Goal: Contribute content: Contribute content

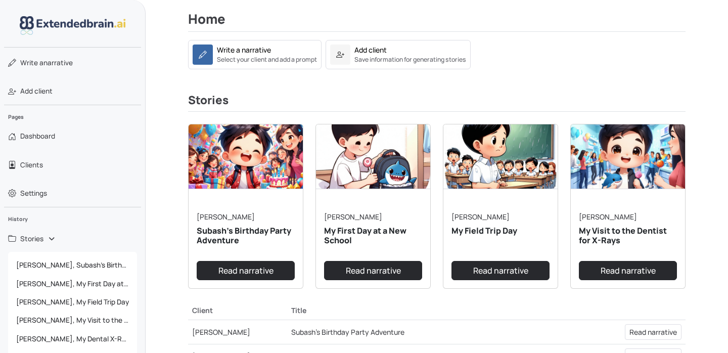
scroll to position [106, 0]
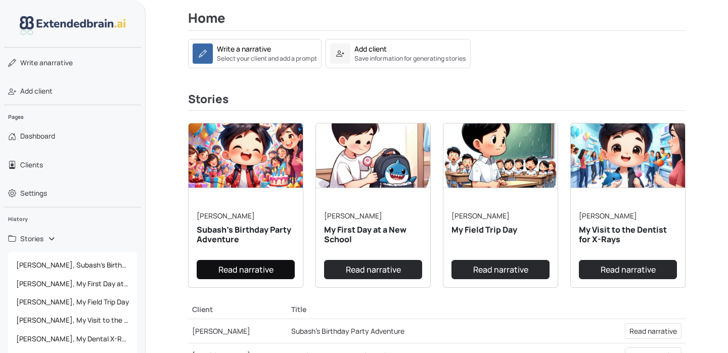
click at [254, 273] on link "Read narrative" at bounding box center [246, 269] width 98 height 19
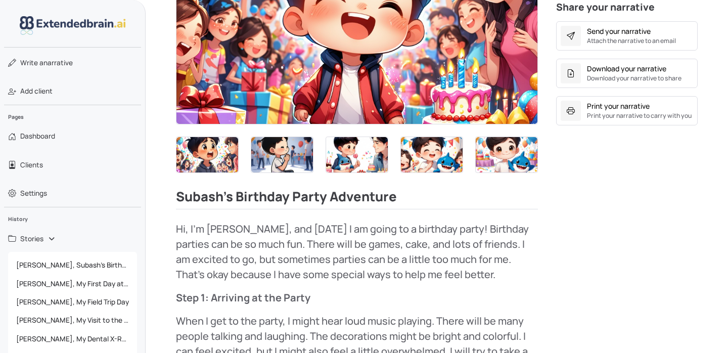
scroll to position [353, 0]
click at [216, 165] on img at bounding box center [207, 154] width 62 height 35
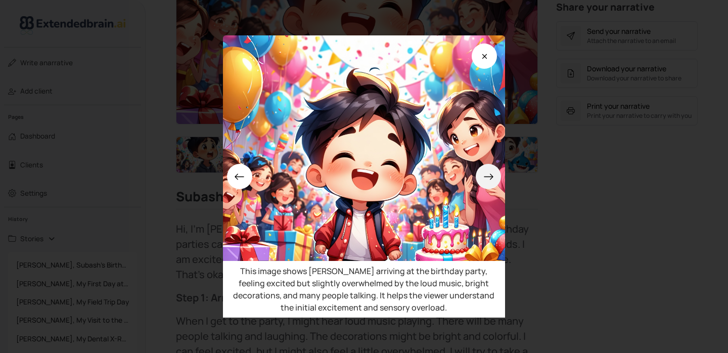
click at [494, 182] on icon at bounding box center [488, 176] width 11 height 11
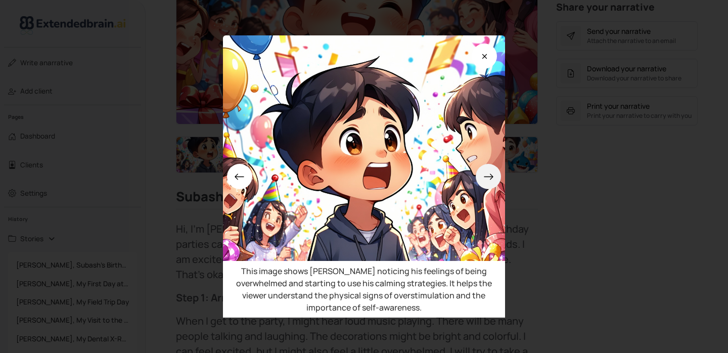
click at [494, 182] on icon at bounding box center [488, 176] width 11 height 11
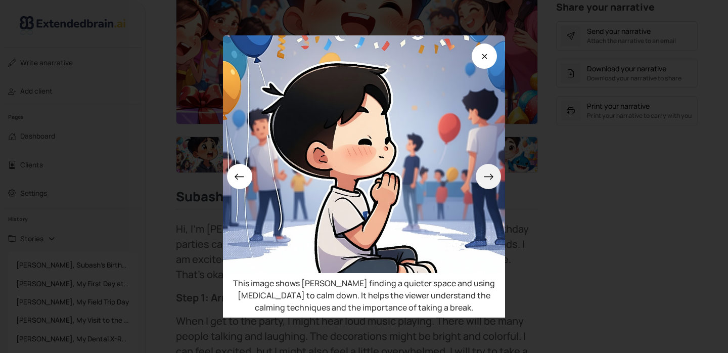
click at [494, 182] on icon at bounding box center [488, 176] width 11 height 11
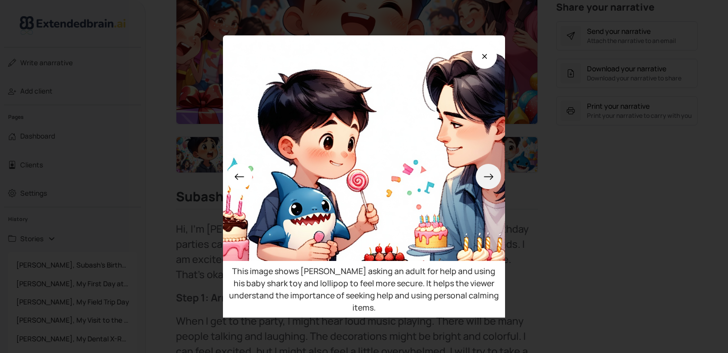
click at [494, 182] on icon at bounding box center [488, 176] width 11 height 11
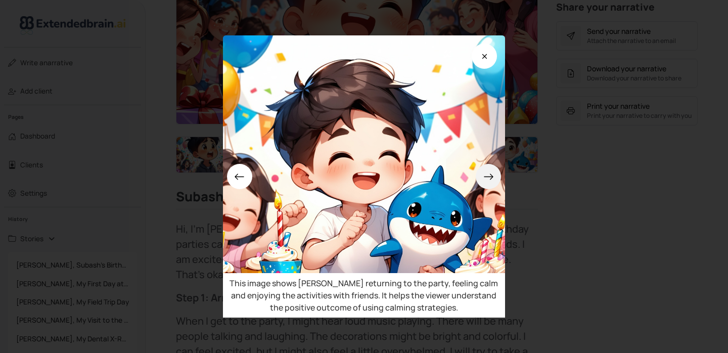
click at [494, 182] on icon at bounding box center [488, 176] width 11 height 11
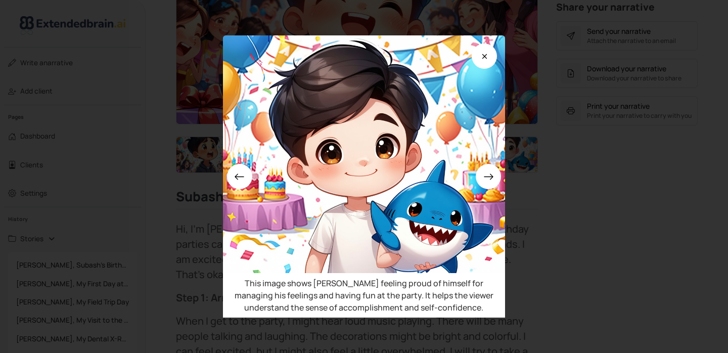
click at [669, 172] on div "This image shows [PERSON_NAME] feeling proud of himself for managing his feelin…" at bounding box center [364, 176] width 728 height 353
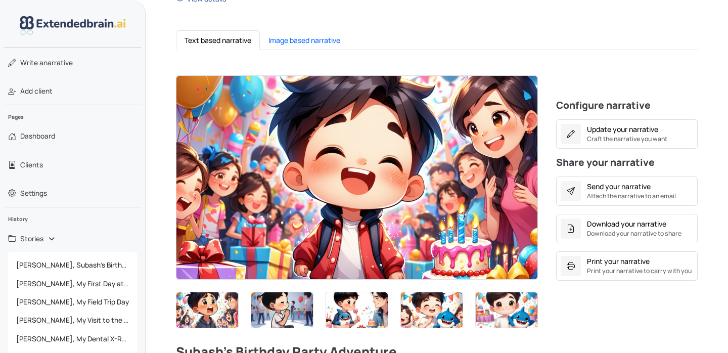
scroll to position [193, 0]
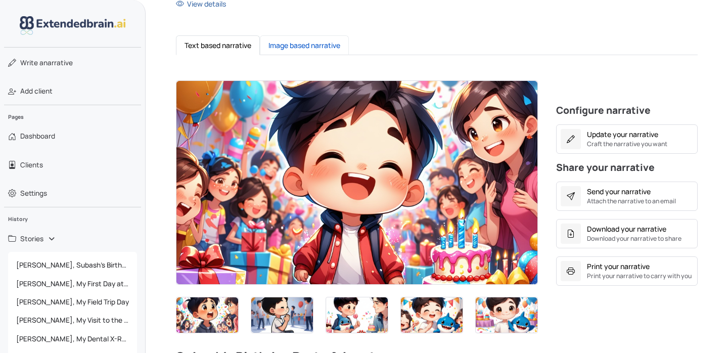
click at [321, 47] on button "Image based narrative" at bounding box center [304, 45] width 89 height 20
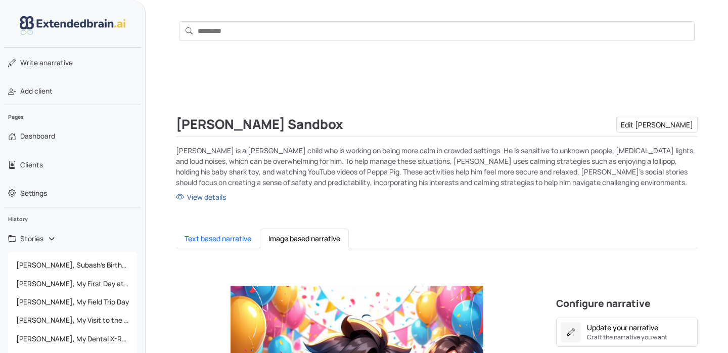
scroll to position [0, 0]
click at [213, 241] on button "Text based narrative" at bounding box center [218, 239] width 84 height 20
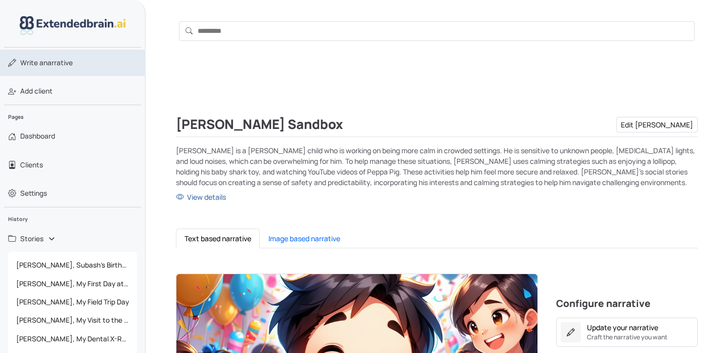
click at [63, 62] on span "Write a narrative" at bounding box center [46, 63] width 53 height 10
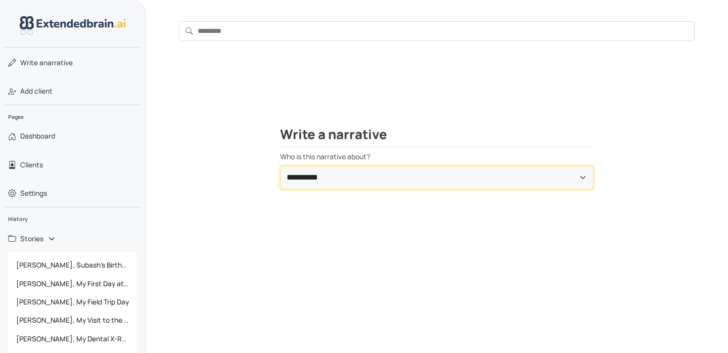
select select "**********"
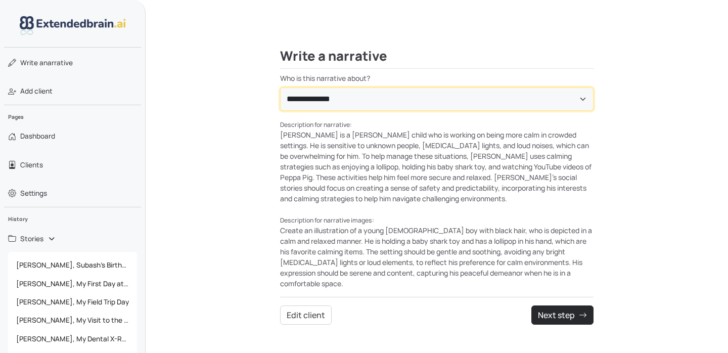
scroll to position [80, 0]
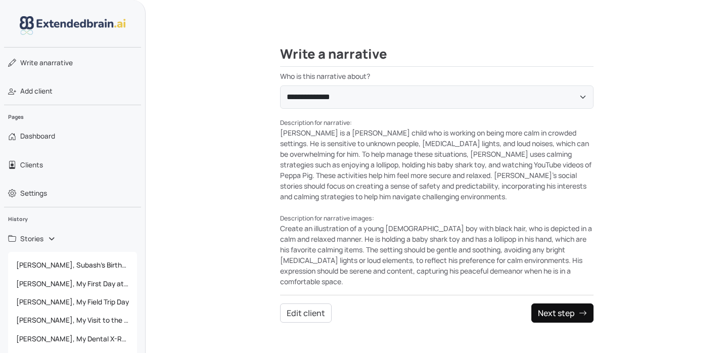
click at [576, 303] on button "Next step" at bounding box center [562, 312] width 62 height 19
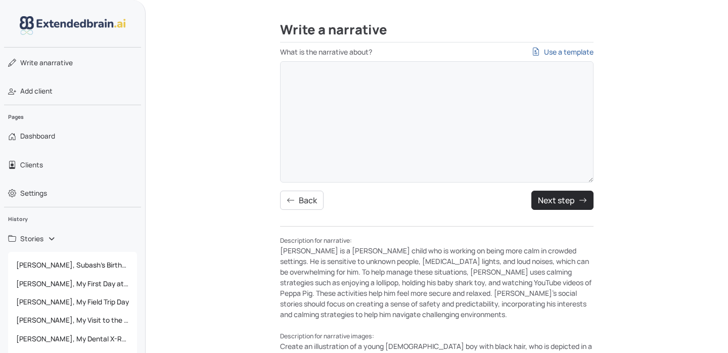
scroll to position [60, 0]
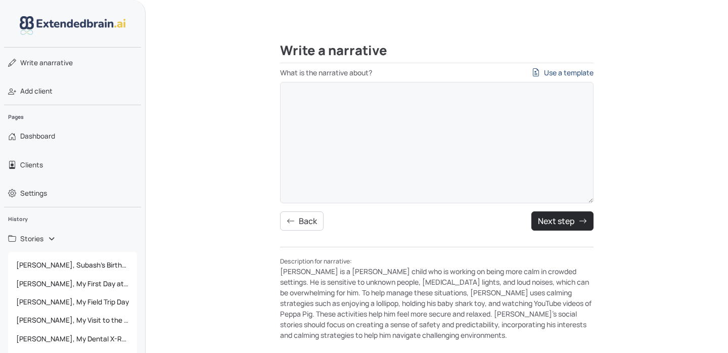
click at [558, 76] on link "Use a template" at bounding box center [563, 72] width 62 height 11
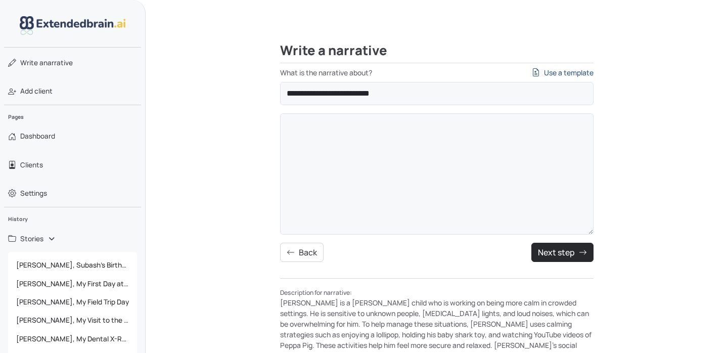
click at [575, 74] on link "Use a template" at bounding box center [563, 72] width 62 height 11
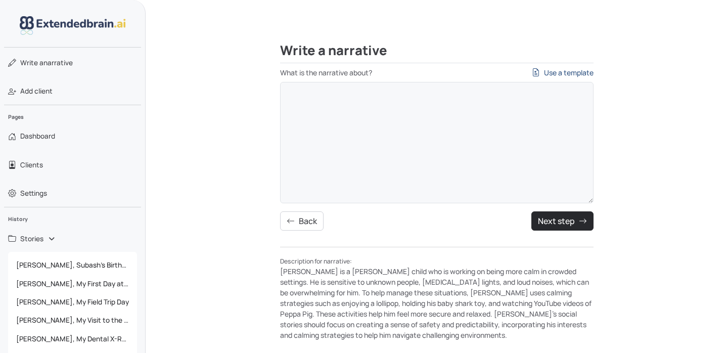
click at [554, 72] on link "Use a template" at bounding box center [563, 72] width 62 height 11
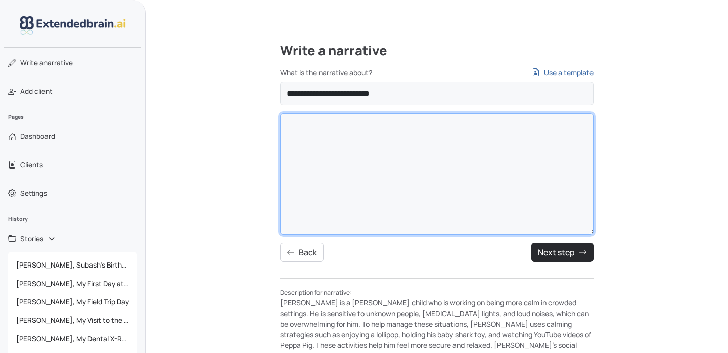
click at [354, 167] on textarea "What is the narrative about? Use a template" at bounding box center [436, 173] width 313 height 121
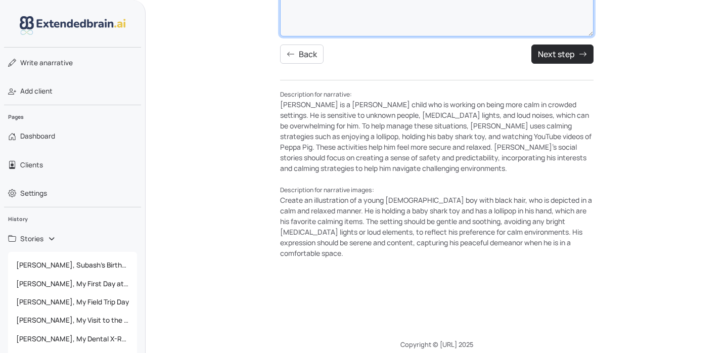
scroll to position [257, 0]
